Goal: Information Seeking & Learning: Find specific fact

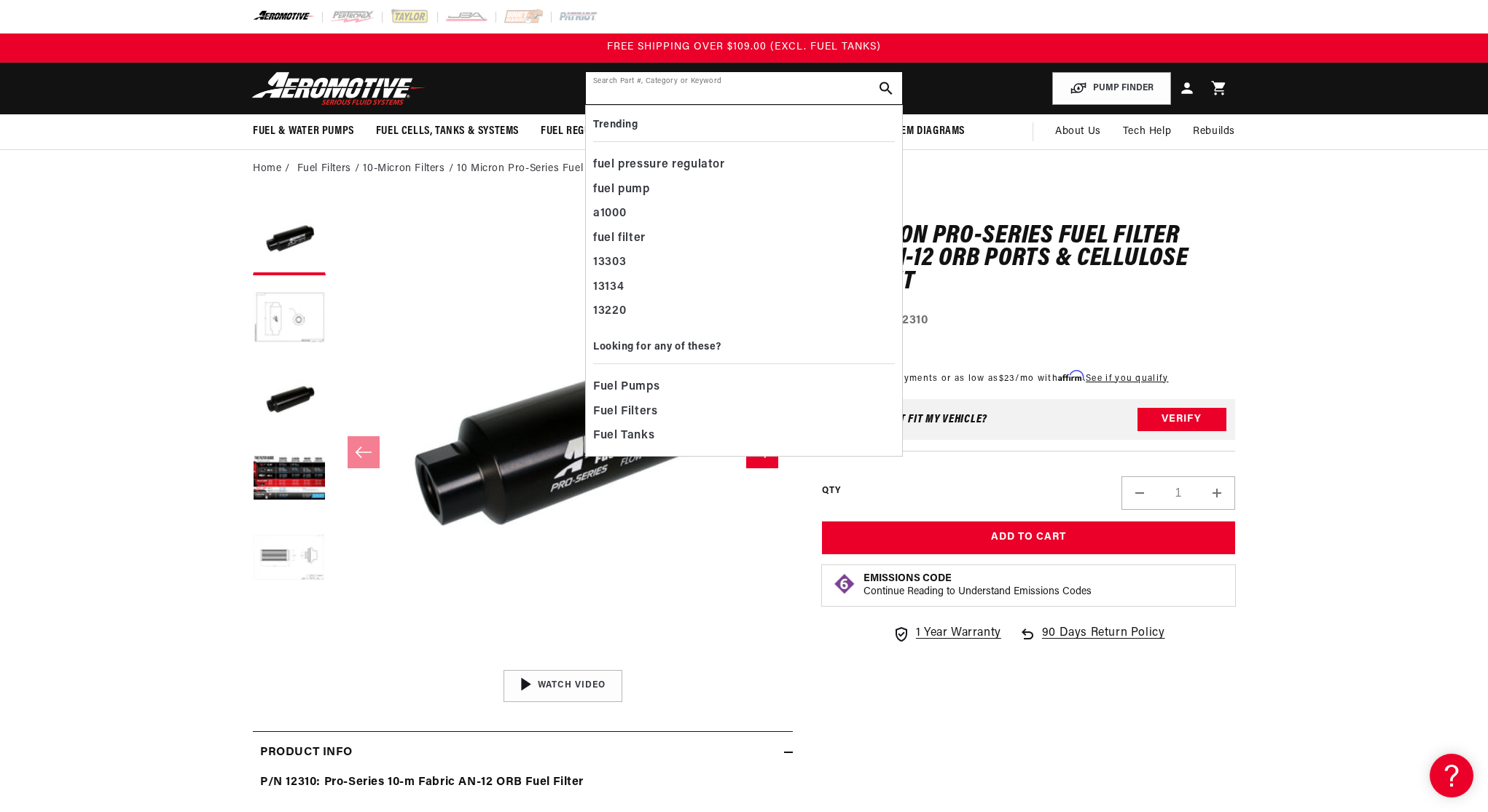
click at [634, 94] on input "text" at bounding box center [744, 88] width 316 height 32
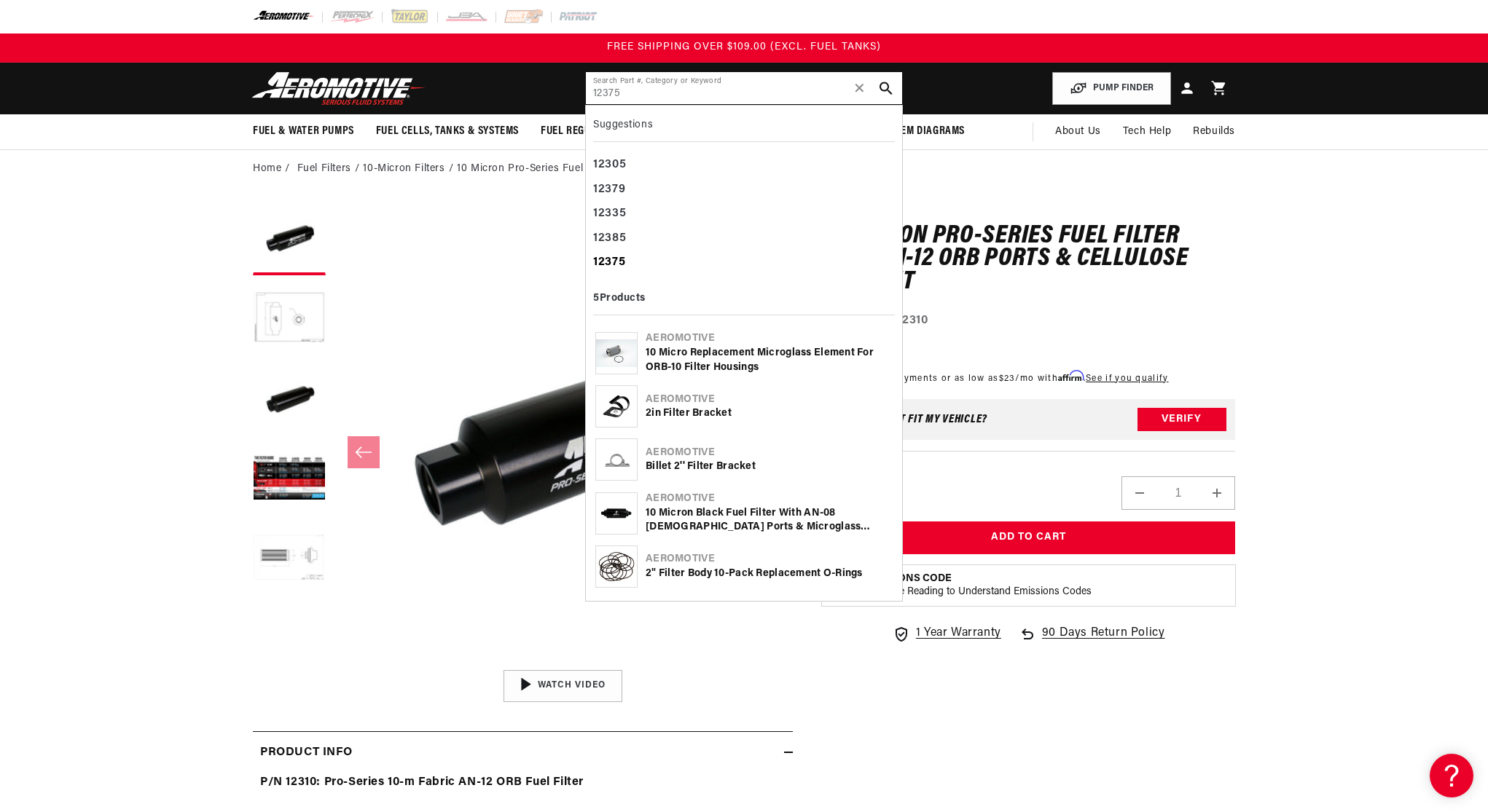
type input "12375"
click at [614, 263] on b "12375" at bounding box center [609, 263] width 32 height 12
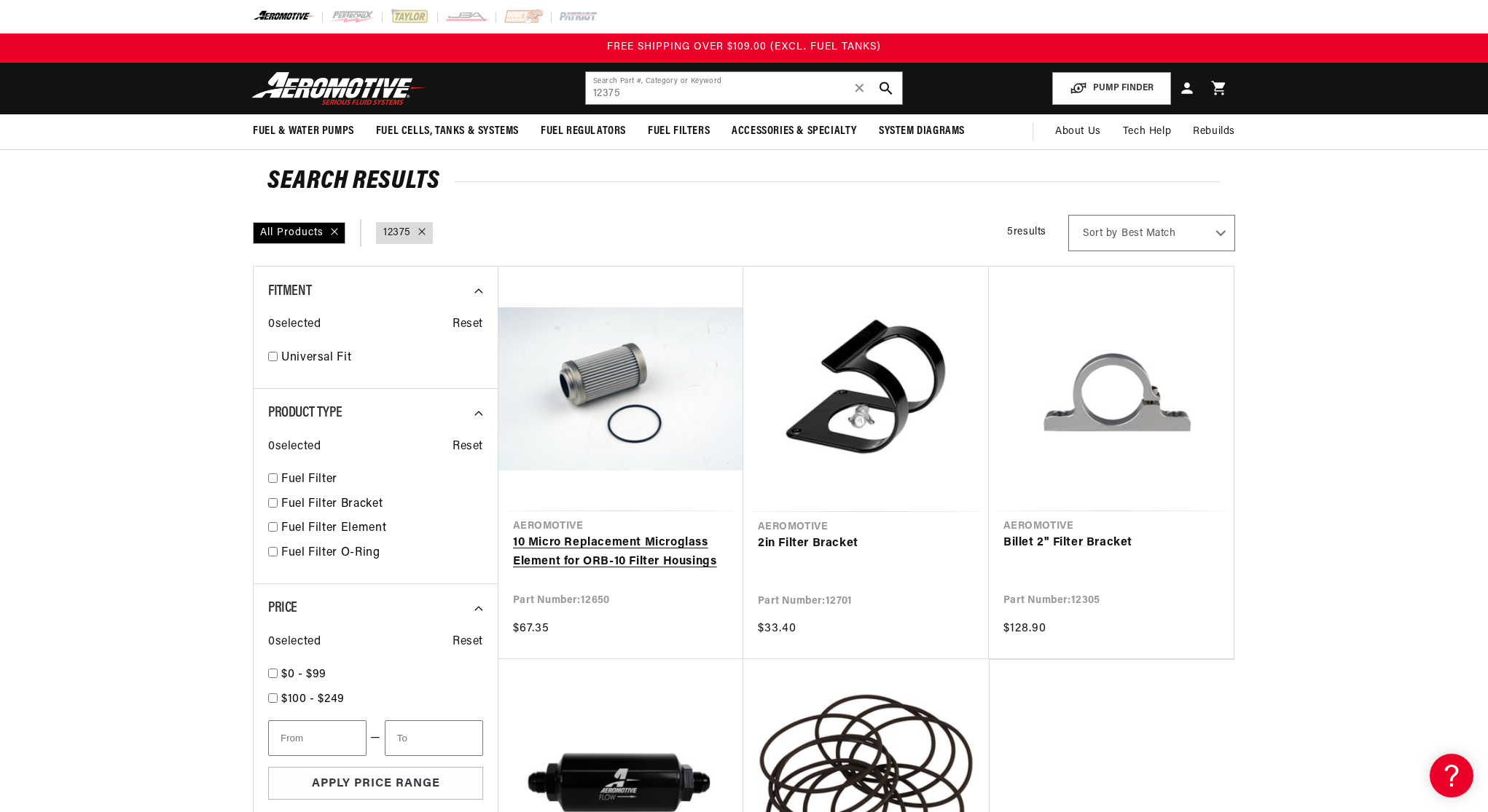
click at [600, 534] on link "10 Micro Replacement Microglass Element for ORB-10 Filter Housings" at bounding box center [621, 553] width 216 height 37
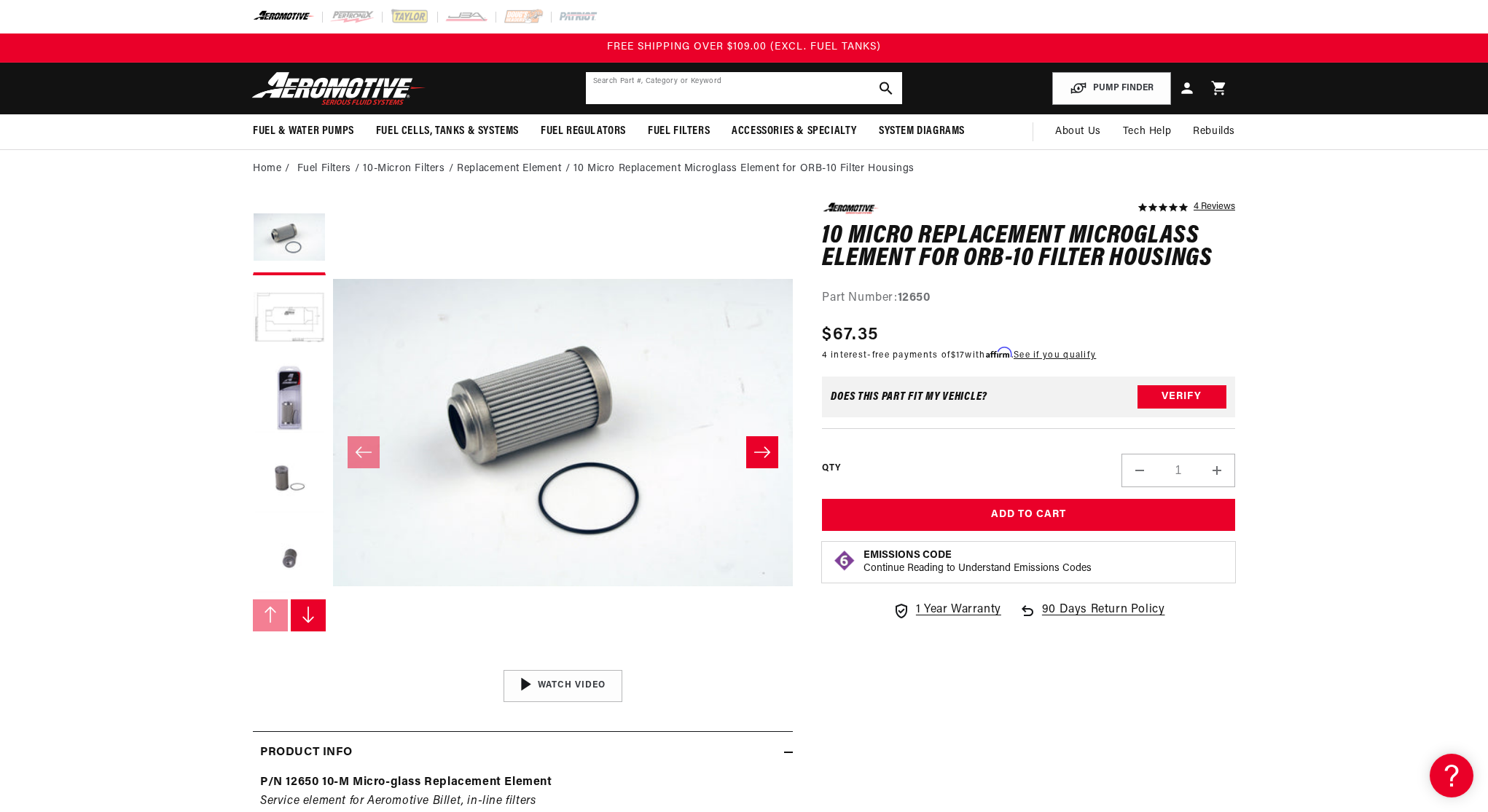
click at [638, 89] on input "text" at bounding box center [744, 88] width 316 height 32
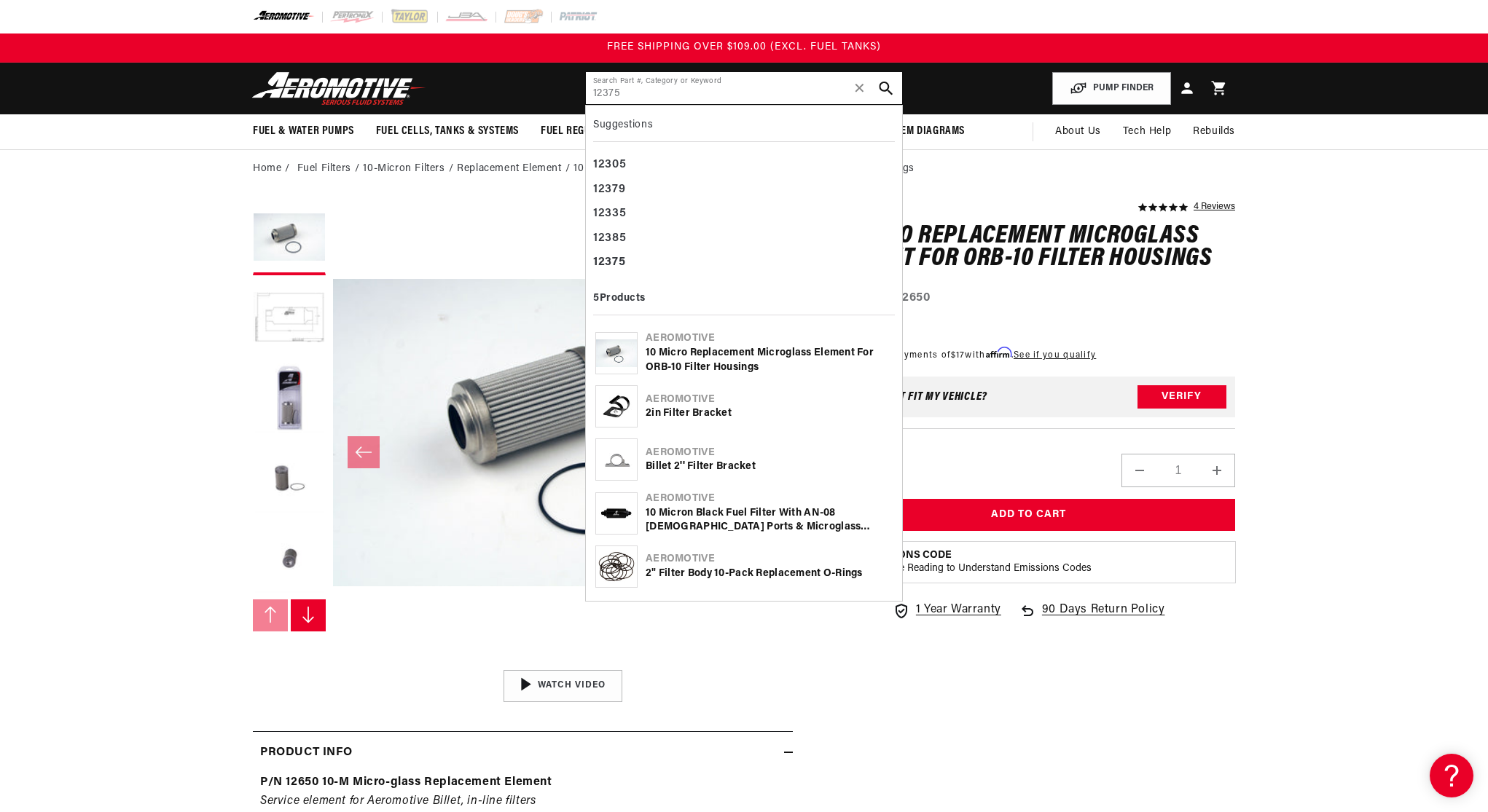
type input "12375"
click at [884, 86] on icon "search button" at bounding box center [885, 89] width 14 height 14
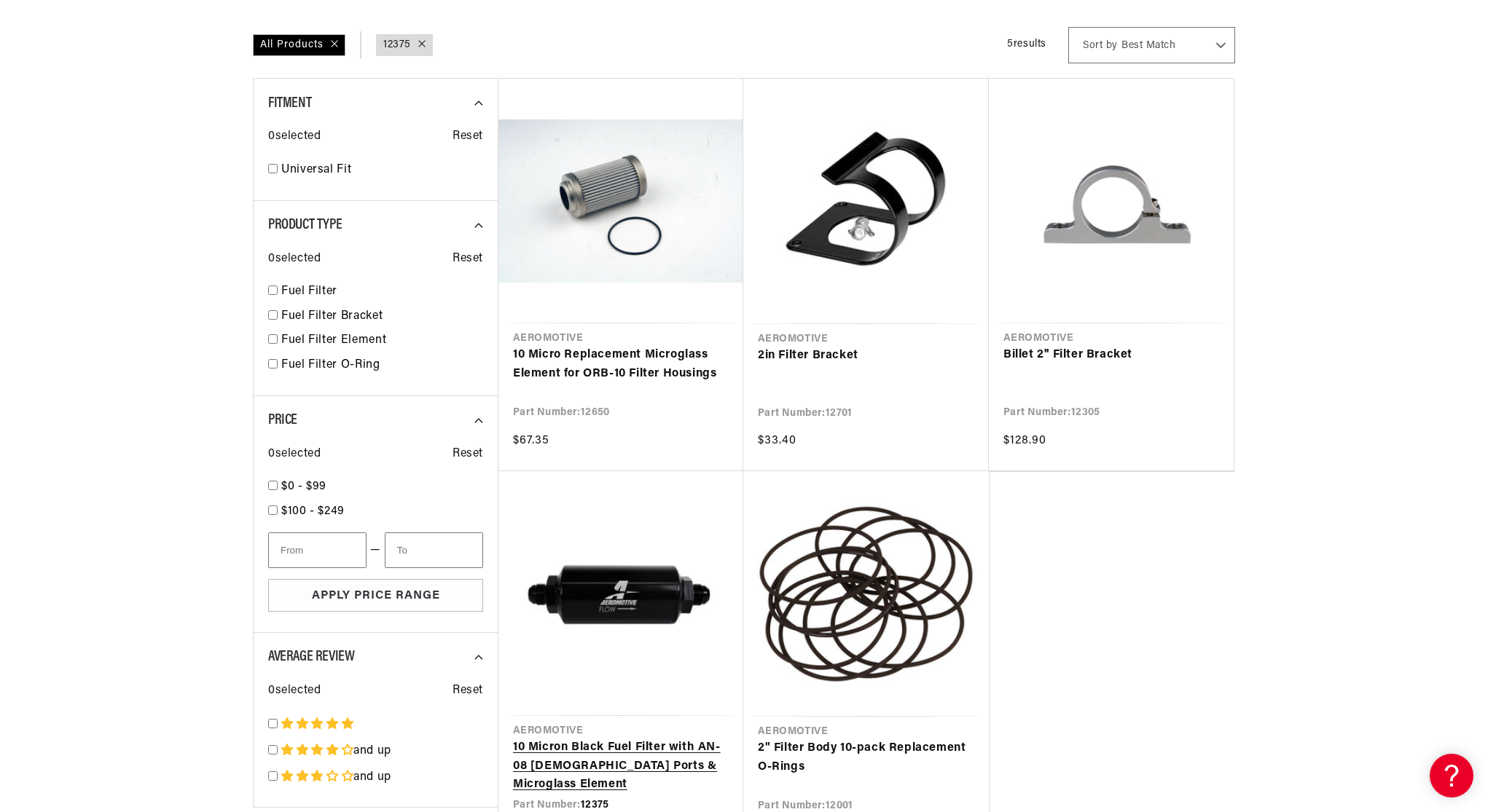
scroll to position [396, 0]
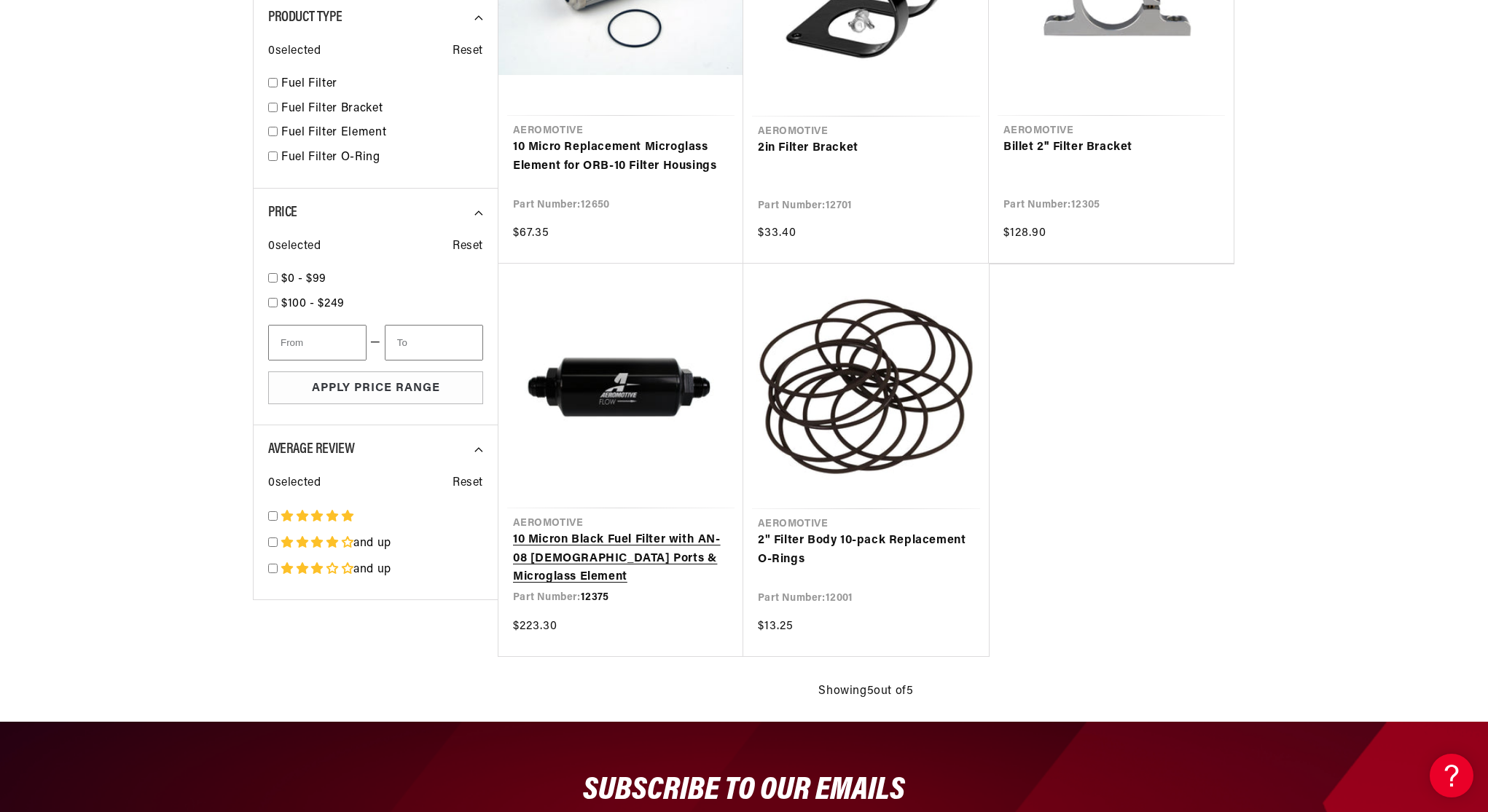
click at [612, 539] on link "10 Micron Black Fuel Filter with AN-08 [DEMOGRAPHIC_DATA] Ports & Microglass El…" at bounding box center [621, 559] width 216 height 56
